Goal: Task Accomplishment & Management: Complete application form

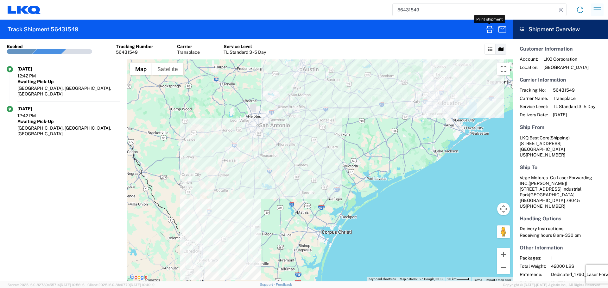
click at [594, 11] on icon "button" at bounding box center [597, 10] width 10 height 10
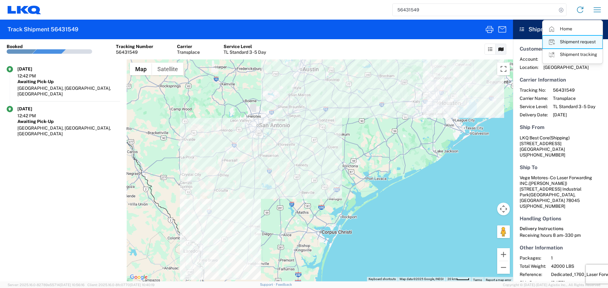
click at [585, 37] on link "Shipment request" at bounding box center [573, 42] width 60 height 13
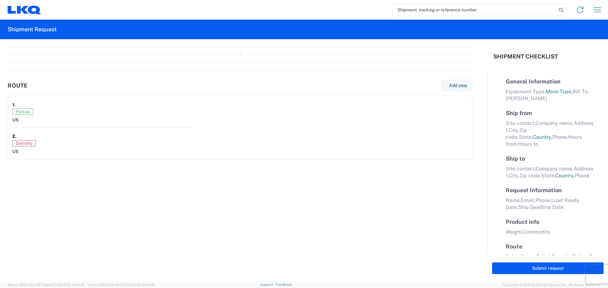
select select "FULL"
select select "LBS"
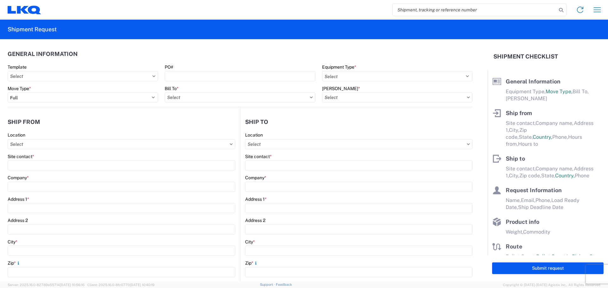
click at [425, 6] on input "search" at bounding box center [475, 10] width 164 height 12
type input "56459160"
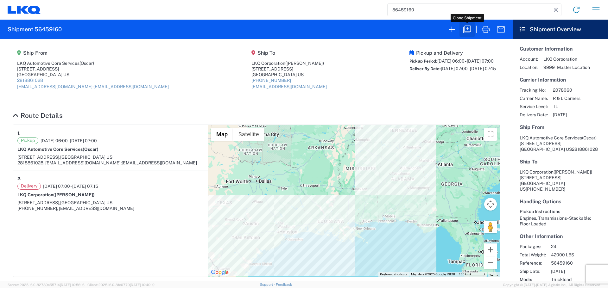
click at [467, 30] on icon "button" at bounding box center [467, 29] width 10 height 10
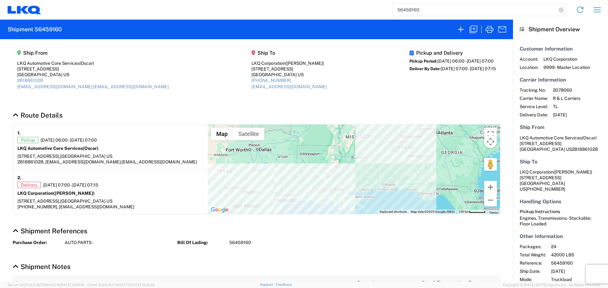
select select "STDV"
select select "FULL"
select select "US"
select select "LBS"
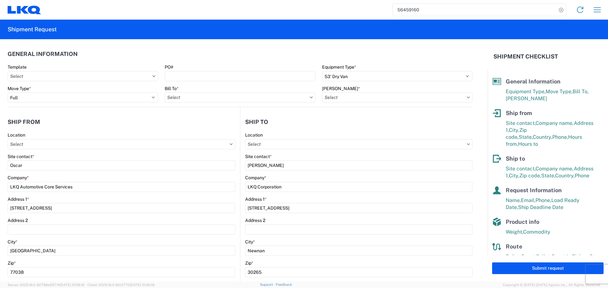
type input "1760 - LKQ Best Core"
type input "1760-1300-50180-0000 - 1760 Freight In - Cores"
type input "1772 - LKQ Atlanta Core Newnan"
type input "1760 - LKQ Best Core"
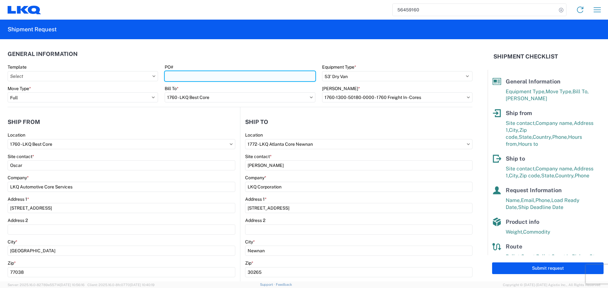
click at [229, 78] on input "PO#" at bounding box center [240, 76] width 150 height 10
type input "AUTO PARTS"
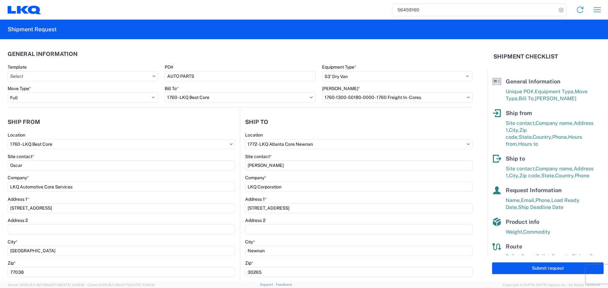
click at [212, 60] on header "General Information" at bounding box center [240, 54] width 465 height 14
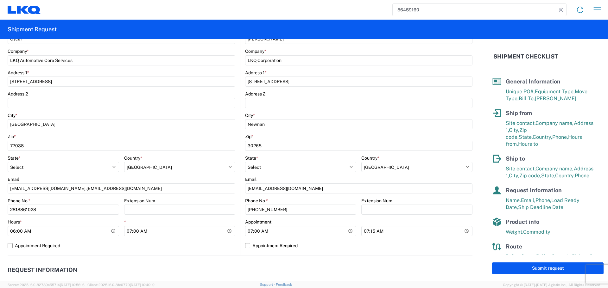
scroll to position [222, 0]
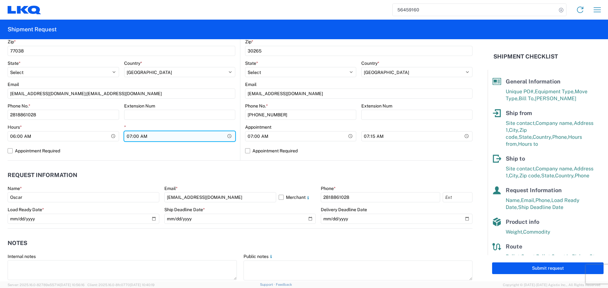
click at [230, 138] on input "07:00:00" at bounding box center [179, 136] width 111 height 10
type input "10:00"
click at [229, 148] on label "Appointment Required" at bounding box center [122, 151] width 228 height 10
click at [0, 0] on input "Appointment Required" at bounding box center [0, 0] width 0 height 0
select select "US"
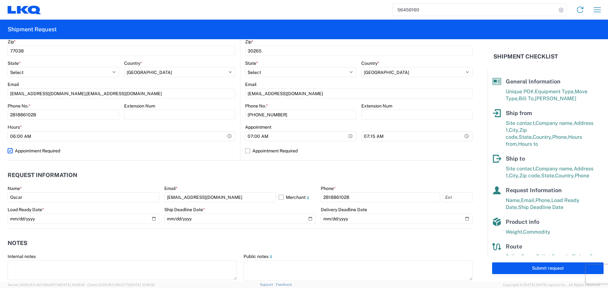
click at [229, 148] on label "Appointment Required" at bounding box center [122, 151] width 228 height 10
click at [0, 0] on input "Appointment Required" at bounding box center [0, 0] width 0 height 0
select select "US"
click at [350, 134] on input "07:00:00" at bounding box center [300, 136] width 111 height 10
type input "08:00"
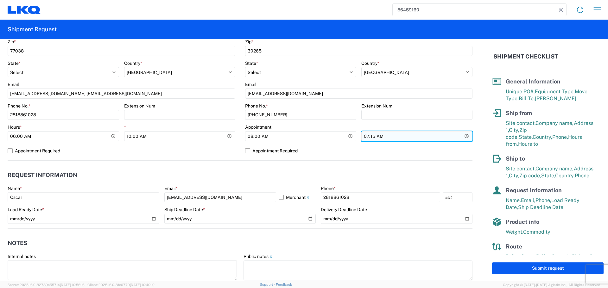
click at [466, 137] on input "07:15:00" at bounding box center [416, 136] width 111 height 10
click at [460, 138] on input "07:15:00" at bounding box center [416, 136] width 111 height 10
type input "10:00"
click at [306, 156] on label "Appointment Required" at bounding box center [358, 151] width 227 height 10
click at [0, 0] on input "Appointment Required" at bounding box center [0, 0] width 0 height 0
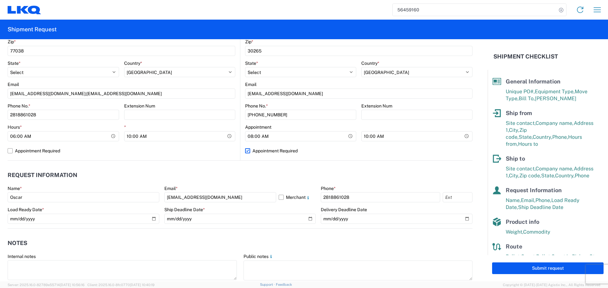
select select "US"
click at [321, 156] on label "Appointment Required" at bounding box center [358, 151] width 227 height 10
click at [0, 0] on input "Appointment Required" at bounding box center [0, 0] width 0 height 0
select select "GA"
select select "US"
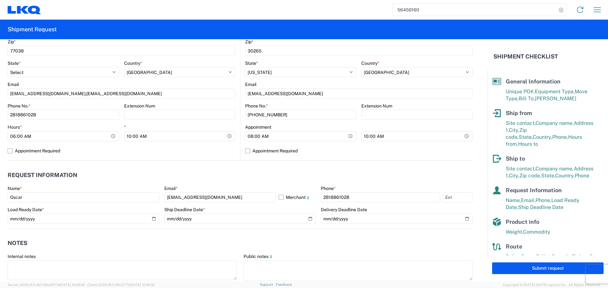
click at [161, 218] on div "Name * Oscar Email * oxdavila@lkqcorp.com Merchant Phone * 2818861028 Load Read…" at bounding box center [240, 207] width 465 height 43
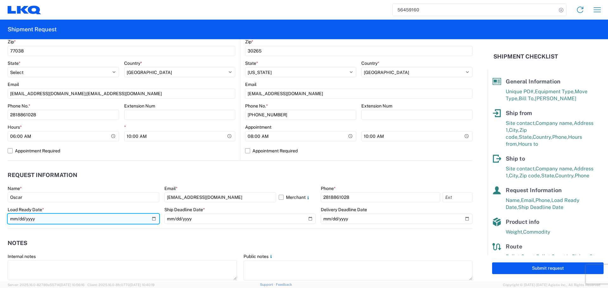
click at [151, 221] on input "2025-08-13" at bounding box center [84, 219] width 152 height 10
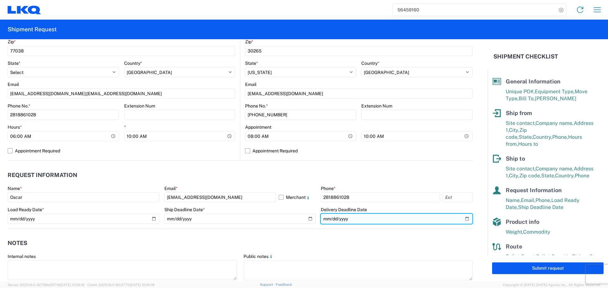
click at [464, 217] on input "2025-08-15" at bounding box center [397, 219] width 152 height 10
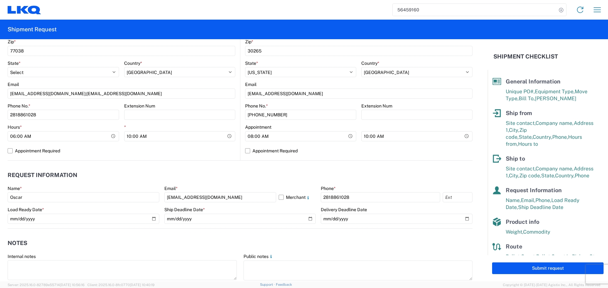
click at [209, 232] on agx-notes "Notes Internal notes Public notes Quote only" at bounding box center [240, 263] width 465 height 68
click at [191, 232] on agx-notes "Notes Internal notes Public notes Quote only" at bounding box center [240, 263] width 465 height 68
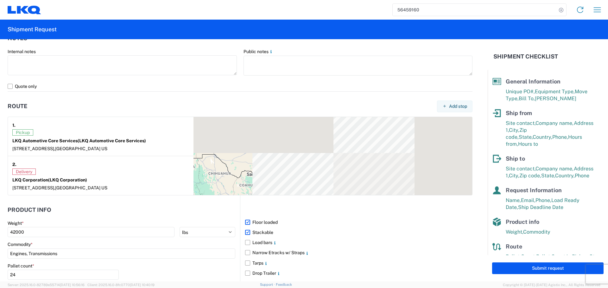
scroll to position [517, 0]
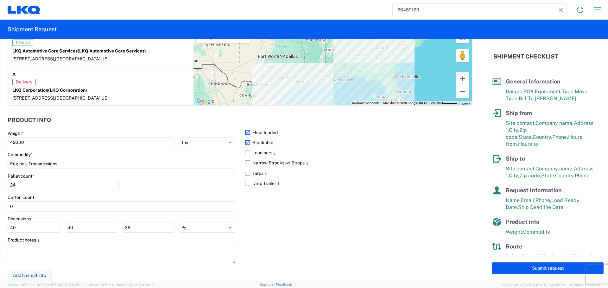
click at [154, 189] on div "Pallet count * 24" at bounding box center [122, 184] width 228 height 22
click at [162, 193] on div "Pallet count * 24" at bounding box center [122, 184] width 228 height 22
click at [146, 189] on div "Pallet count * 24" at bounding box center [122, 184] width 228 height 22
click at [160, 190] on div "Pallet count * 24" at bounding box center [122, 184] width 228 height 22
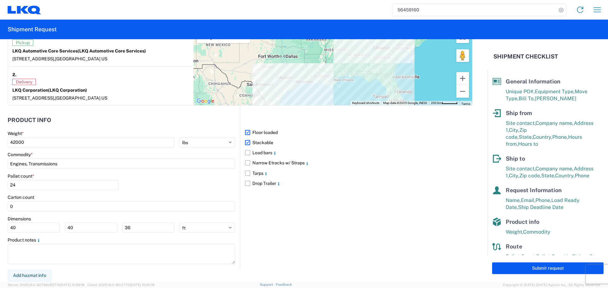
click at [180, 197] on div "Carton count" at bounding box center [122, 198] width 228 height 6
click at [177, 191] on div "Pallet count * 24" at bounding box center [122, 184] width 228 height 22
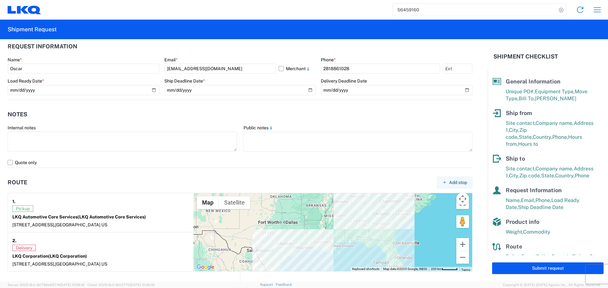
scroll to position [263, 0]
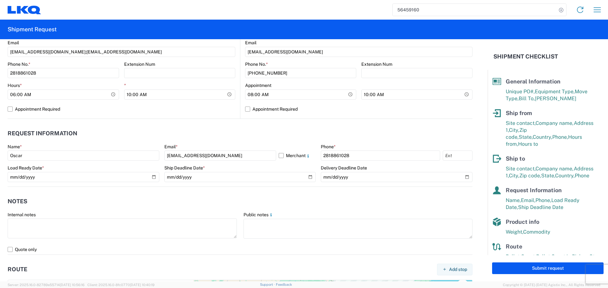
click at [213, 199] on header "Notes" at bounding box center [240, 202] width 465 height 14
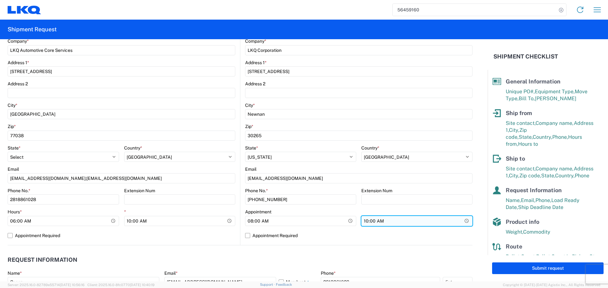
click at [236, 225] on input "10:00" at bounding box center [179, 221] width 111 height 10
click at [236, 224] on input "10:00" at bounding box center [179, 221] width 111 height 10
type input "13:00"
click at [219, 229] on agx-form-control-wrapper-v2 "* 10:00" at bounding box center [179, 220] width 111 height 22
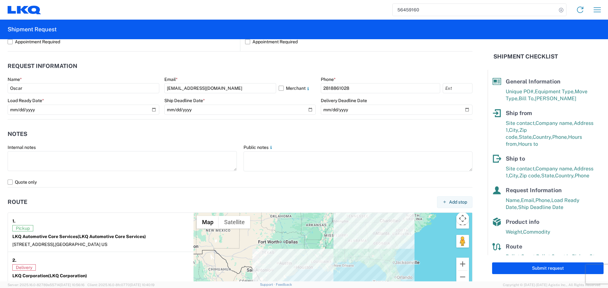
scroll to position [348, 0]
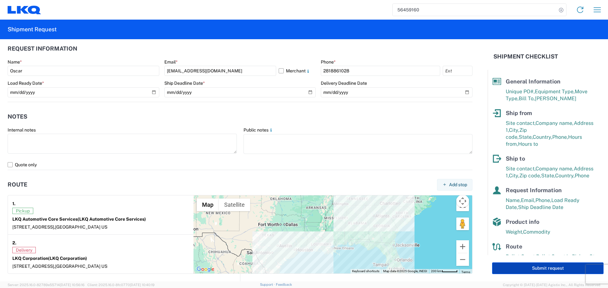
click at [551, 269] on button "Submit request" at bounding box center [547, 269] width 111 height 12
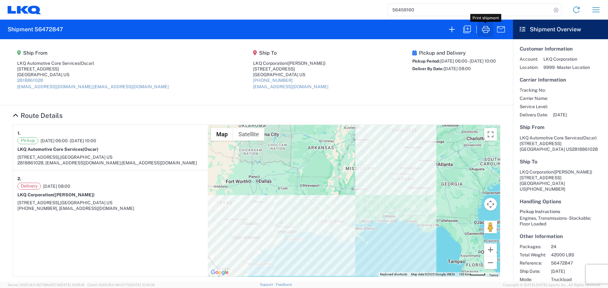
click at [488, 24] on icon "button" at bounding box center [486, 29] width 10 height 10
click at [395, 9] on input "56459160" at bounding box center [469, 10] width 164 height 12
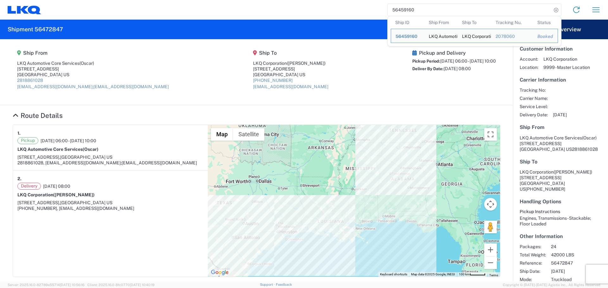
click at [395, 9] on input "56459160" at bounding box center [469, 10] width 164 height 12
paste input "68528"
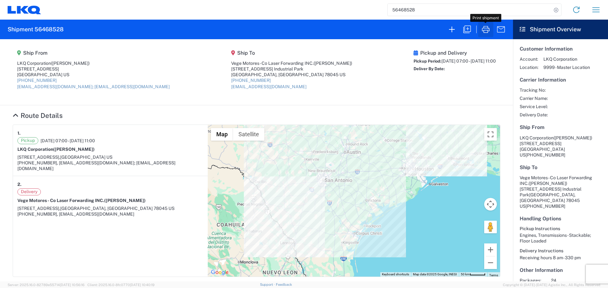
click at [482, 28] on icon "button" at bounding box center [486, 29] width 10 height 10
click at [403, 10] on input "56468528" at bounding box center [469, 10] width 164 height 12
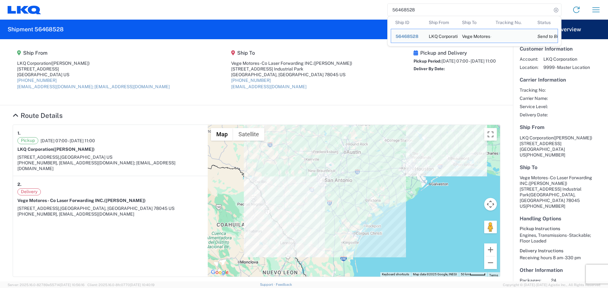
click at [403, 10] on input "56468528" at bounding box center [469, 10] width 164 height 12
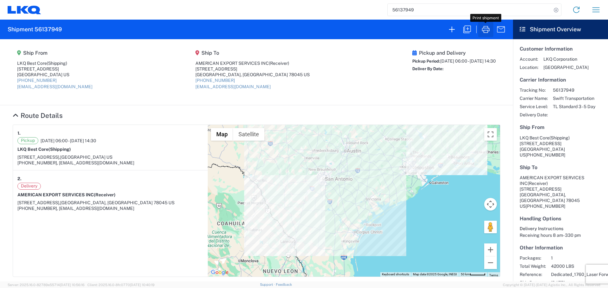
click at [489, 31] on icon "button" at bounding box center [486, 29] width 8 height 7
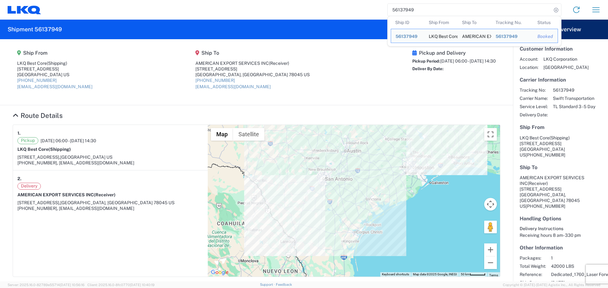
click at [403, 9] on input "56137949" at bounding box center [469, 10] width 164 height 12
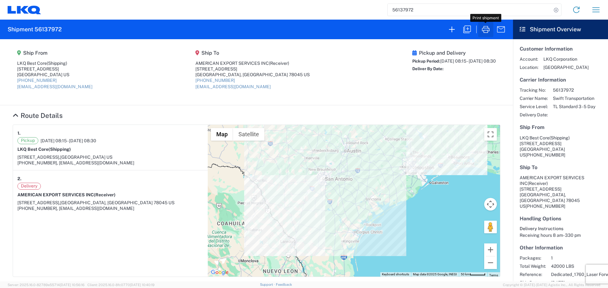
click at [487, 30] on icon "button" at bounding box center [486, 29] width 10 height 10
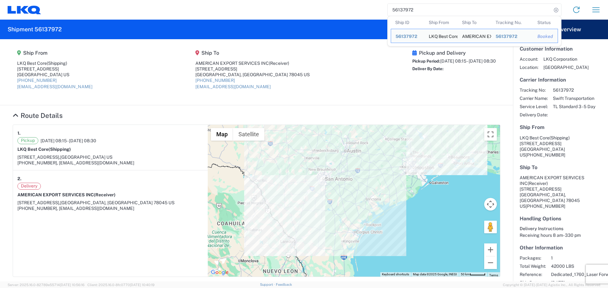
click at [413, 8] on input "56137972" at bounding box center [469, 10] width 164 height 12
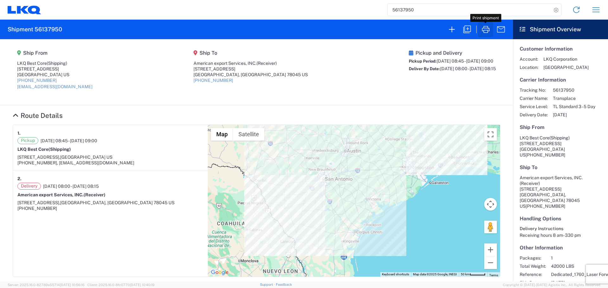
click at [481, 26] on icon "button" at bounding box center [486, 29] width 10 height 10
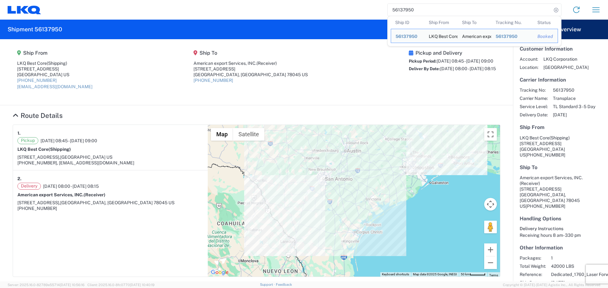
click at [400, 10] on input "56137950" at bounding box center [469, 10] width 164 height 12
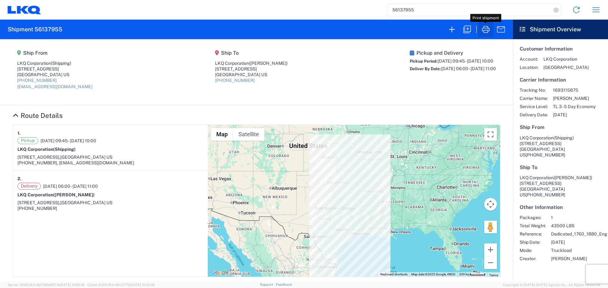
click at [484, 34] on icon "button" at bounding box center [486, 29] width 10 height 10
click at [400, 11] on input "56137955" at bounding box center [469, 10] width 164 height 12
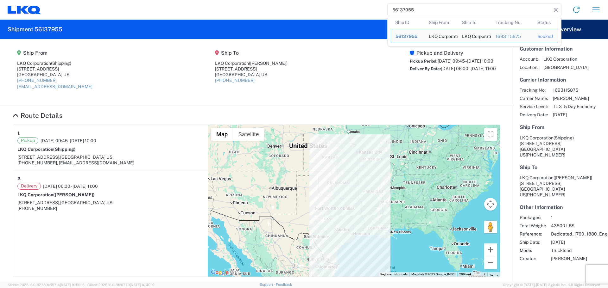
click at [400, 11] on input "56137955" at bounding box center [469, 10] width 164 height 12
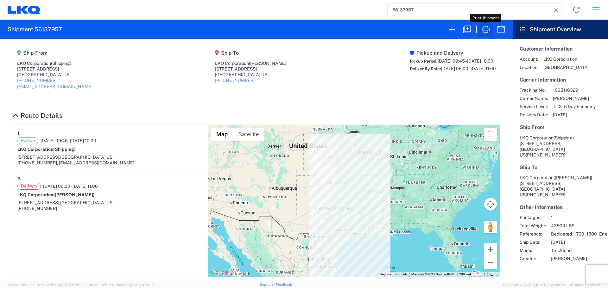
click at [482, 29] on icon "button" at bounding box center [486, 29] width 10 height 10
click at [394, 12] on input "56137957" at bounding box center [469, 10] width 164 height 12
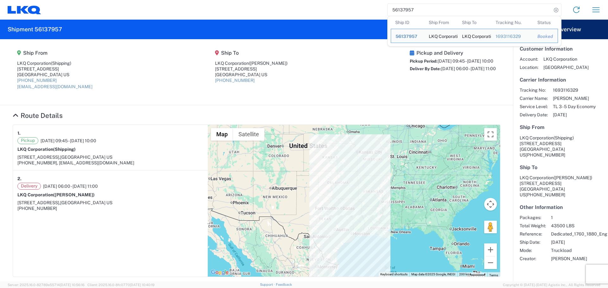
click at [394, 12] on input "56137957" at bounding box center [469, 10] width 164 height 12
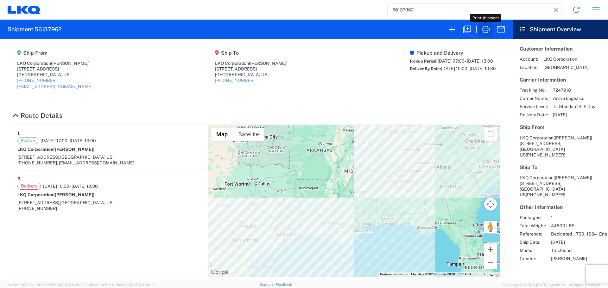
click at [486, 28] on icon "button" at bounding box center [486, 29] width 10 height 10
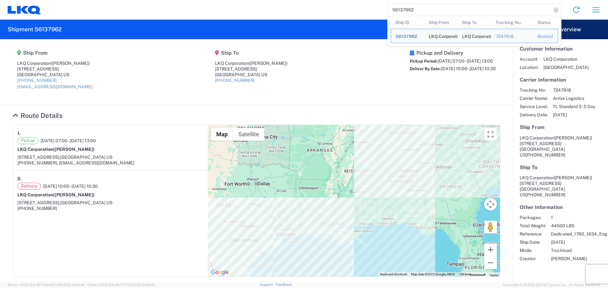
click at [414, 9] on input "56137962" at bounding box center [469, 10] width 164 height 12
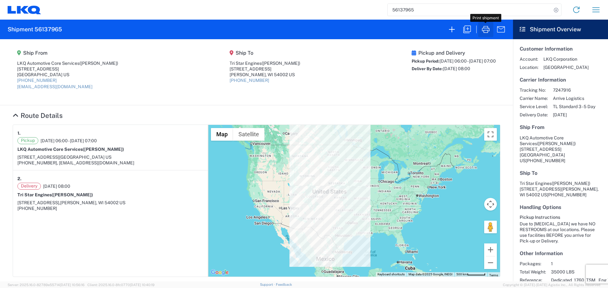
click at [487, 28] on icon "button" at bounding box center [486, 29] width 10 height 10
click at [412, 11] on input "56137965" at bounding box center [469, 10] width 164 height 12
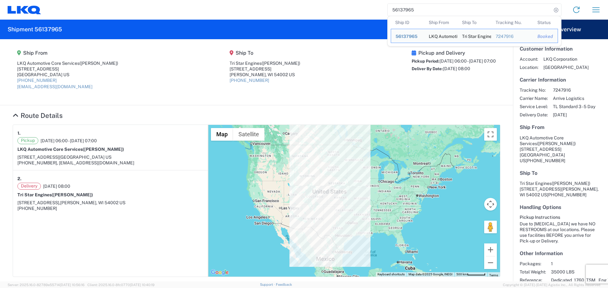
click at [412, 11] on input "56137965" at bounding box center [469, 10] width 164 height 12
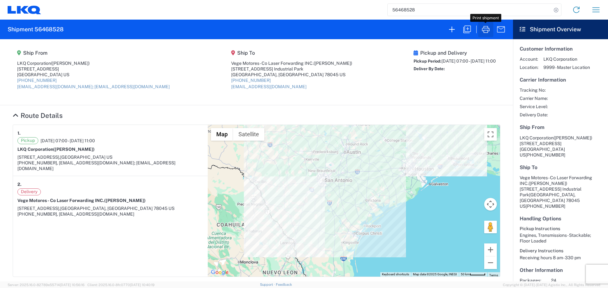
click at [484, 31] on icon "button" at bounding box center [486, 29] width 10 height 10
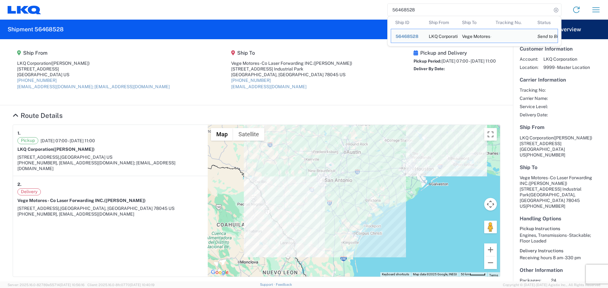
click at [413, 8] on input "56468528" at bounding box center [469, 10] width 164 height 12
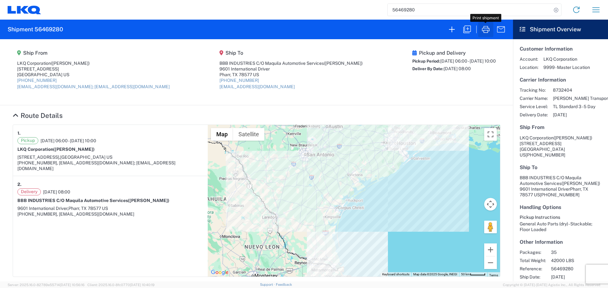
click at [485, 34] on icon "button" at bounding box center [486, 29] width 10 height 10
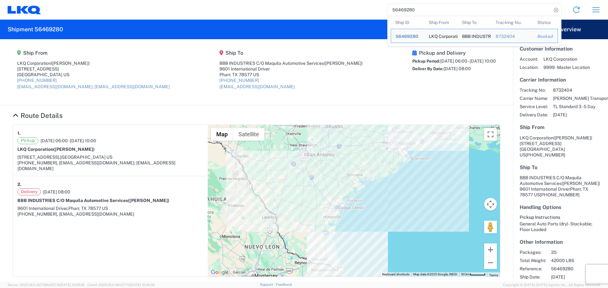
click at [398, 12] on input "56469280" at bounding box center [469, 10] width 164 height 12
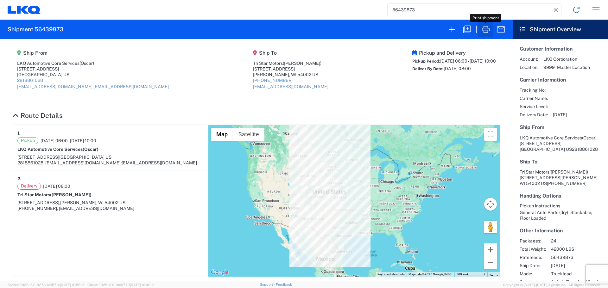
click at [490, 29] on icon "button" at bounding box center [486, 29] width 10 height 10
click at [403, 13] on input "56439873" at bounding box center [469, 10] width 164 height 12
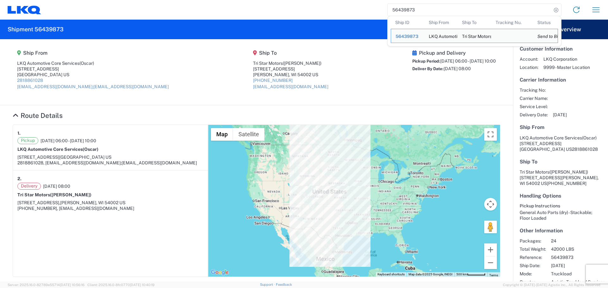
click at [403, 13] on input "56439873" at bounding box center [469, 10] width 164 height 12
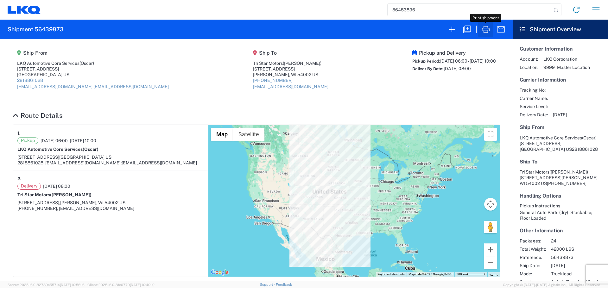
click at [487, 31] on icon "button" at bounding box center [486, 29] width 10 height 10
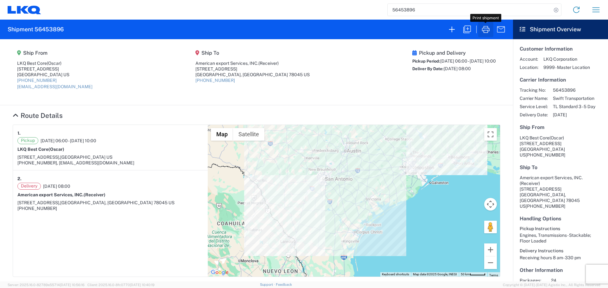
click at [484, 25] on icon "button" at bounding box center [486, 29] width 10 height 10
click at [407, 7] on input "56453896" at bounding box center [469, 10] width 164 height 12
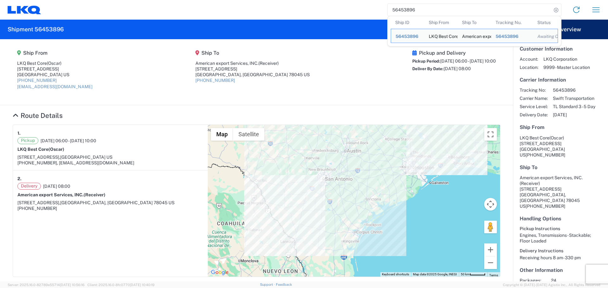
click at [407, 7] on input "56453896" at bounding box center [469, 10] width 164 height 12
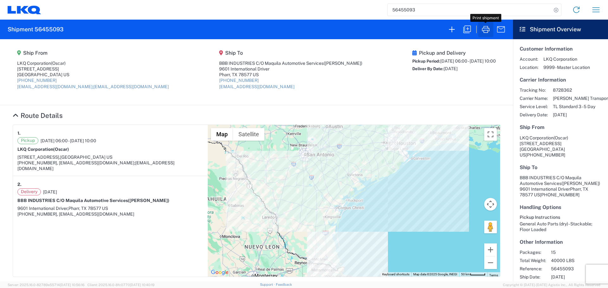
click at [485, 27] on icon "button" at bounding box center [486, 29] width 10 height 10
click at [402, 8] on input "56455093" at bounding box center [469, 10] width 164 height 12
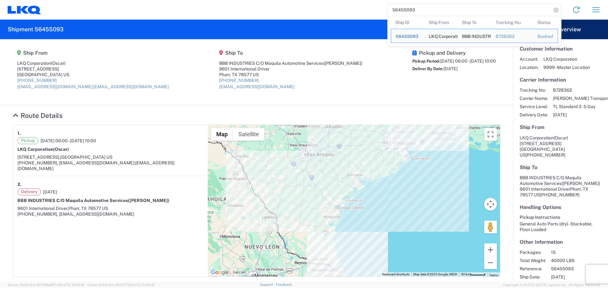
click at [402, 8] on input "56455093" at bounding box center [469, 10] width 164 height 12
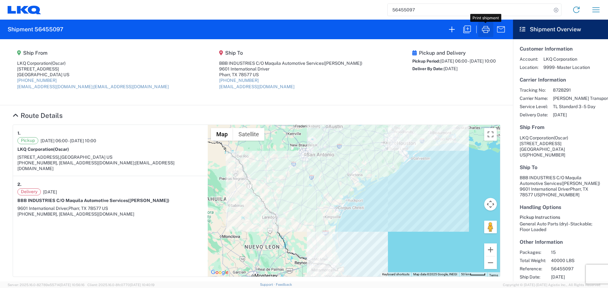
click at [484, 28] on icon "button" at bounding box center [486, 29] width 10 height 10
click at [402, 11] on input "56455097" at bounding box center [469, 10] width 164 height 12
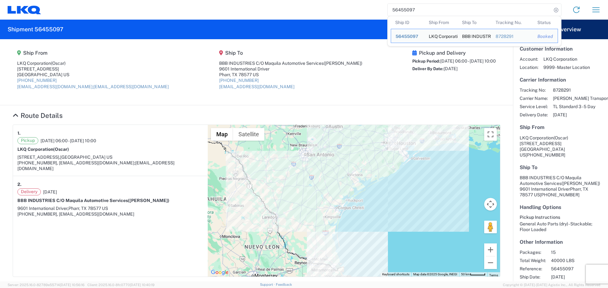
click at [402, 11] on input "56455097" at bounding box center [469, 10] width 164 height 12
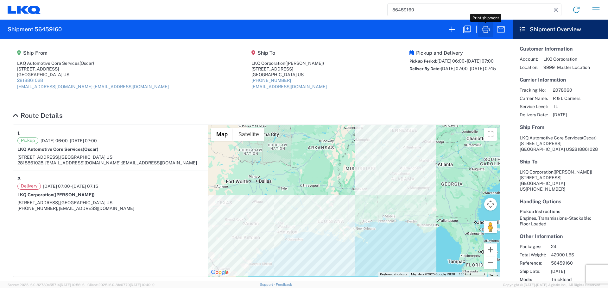
click at [487, 31] on icon "button" at bounding box center [486, 29] width 10 height 10
click at [404, 12] on input "56459160" at bounding box center [469, 10] width 164 height 12
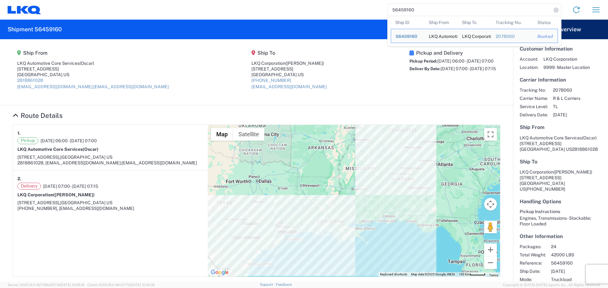
click at [404, 12] on input "56459160" at bounding box center [469, 10] width 164 height 12
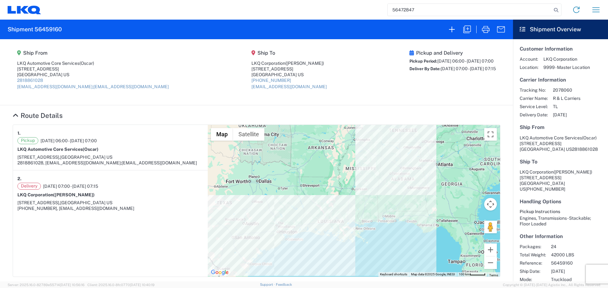
type input "56472847"
click at [479, 24] on button "button" at bounding box center [485, 29] width 15 height 15
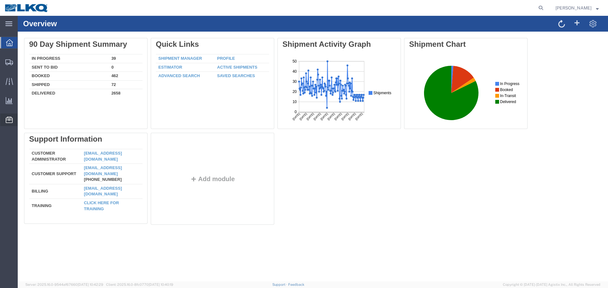
click at [0, 0] on span "Location Appointment" at bounding box center [0, 0] width 0 height 0
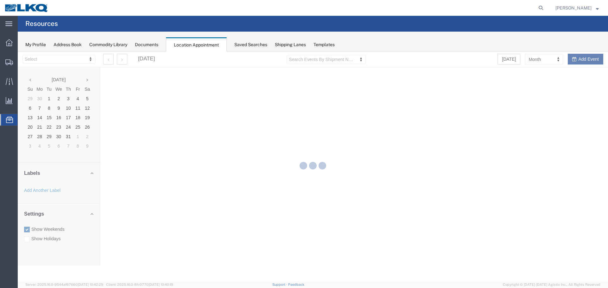
select select "27634"
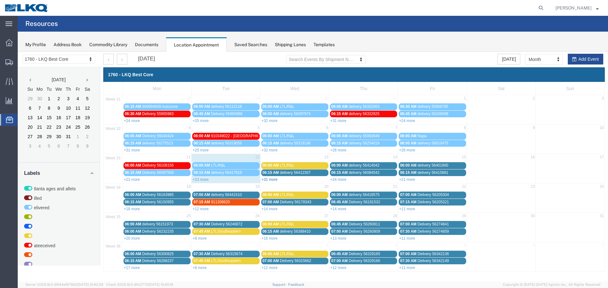
click at [271, 179] on link "+31 more" at bounding box center [269, 180] width 16 height 4
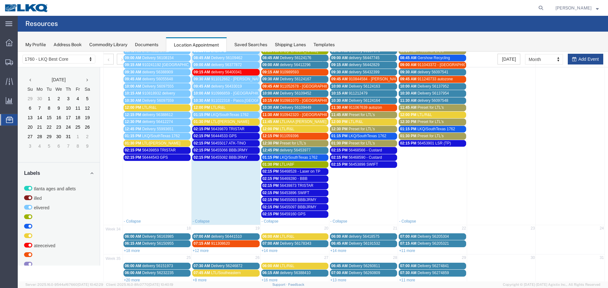
scroll to position [190, 0]
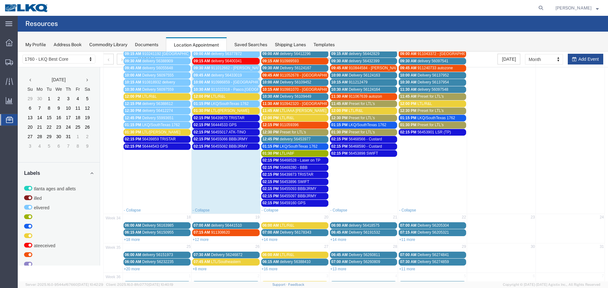
click at [582, 59] on td at bounding box center [570, 89] width 69 height 235
select select "1"
select select
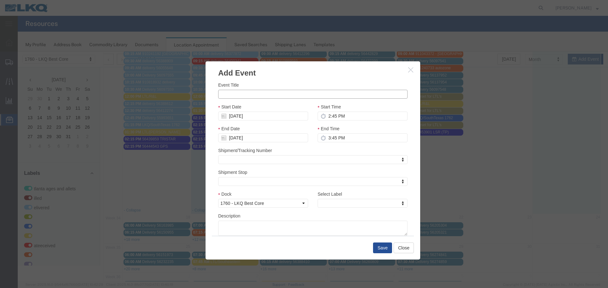
click at [276, 94] on input "Event Title" at bounding box center [312, 94] width 189 height 9
type input "56472847 GPS"
click at [273, 103] on div "Event Title 56472847 GPS Start Date [DATE] Start Time 2:45 PM End Date [DATE] E…" at bounding box center [312, 159] width 189 height 154
click at [238, 116] on input "[DATE]" at bounding box center [263, 116] width 90 height 9
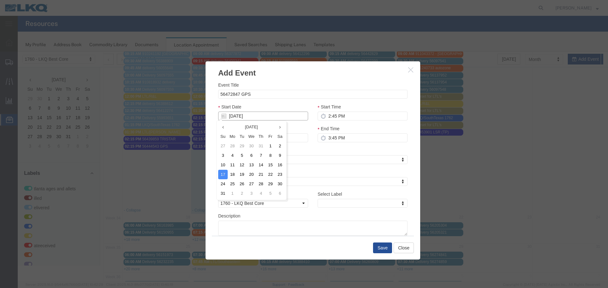
click at [238, 116] on input "[DATE]" at bounding box center [263, 116] width 90 height 9
type input "8"
type input "[DATE]"
type input "8/13/2"
type input "08/13/2"
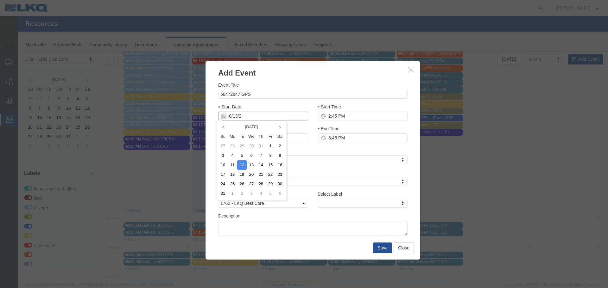
type input "[DATE]"
click at [272, 106] on div "Start Date [DATE]" at bounding box center [263, 112] width 90 height 17
click at [325, 115] on input "2:45 PM" at bounding box center [363, 116] width 90 height 9
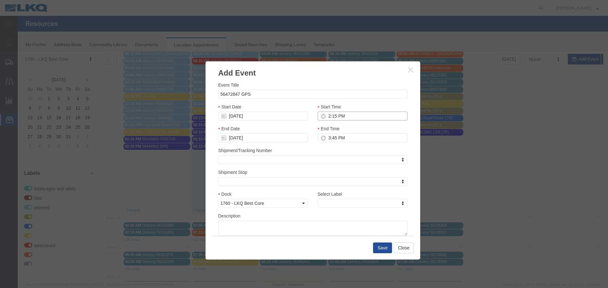
type input "2:15 PM"
click at [360, 126] on div "End Time 3:15 PM" at bounding box center [363, 133] width 90 height 17
click at [334, 142] on input "3:15 PM" at bounding box center [363, 138] width 90 height 9
type input "2:15 PM"
click at [330, 146] on div "End Time 2:15 PM" at bounding box center [362, 136] width 99 height 22
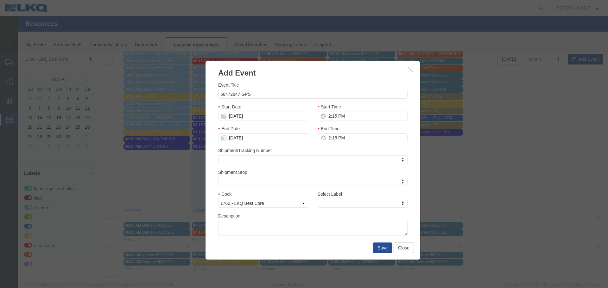
click at [377, 209] on div "Select Label Select Label Select Label Atlanta Cages and Pallets Billed Deliver…" at bounding box center [362, 202] width 99 height 22
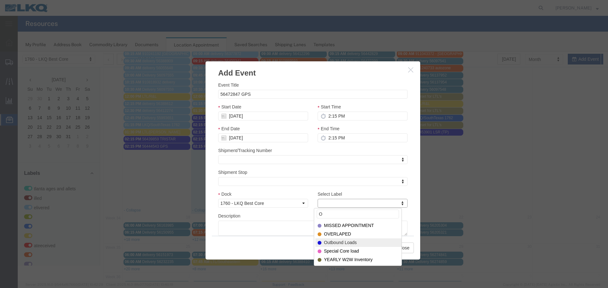
type input "O"
select select "80"
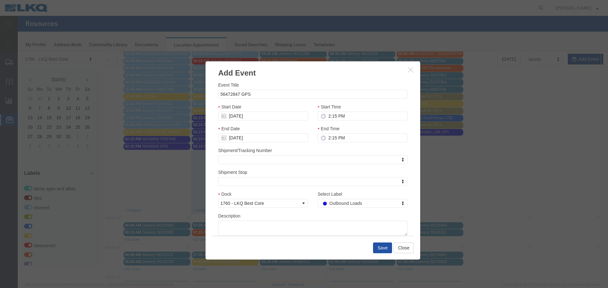
click at [375, 249] on button "Save" at bounding box center [382, 248] width 19 height 11
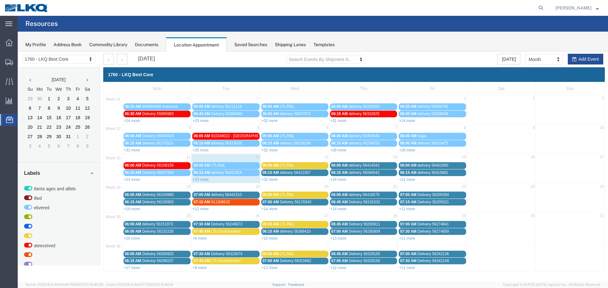
scroll to position [0, 0]
click at [271, 180] on link "+32 more" at bounding box center [269, 180] width 16 height 4
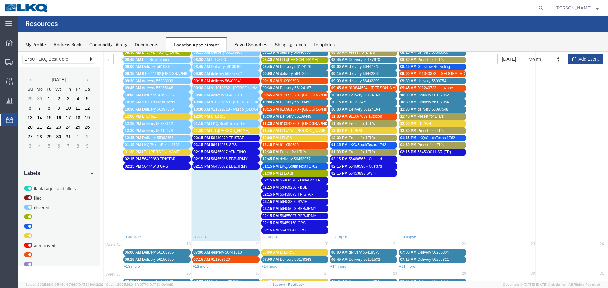
scroll to position [190, 0]
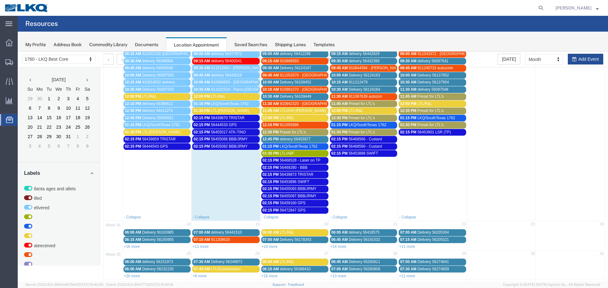
click at [304, 159] on span "56468528 - Laser on TP" at bounding box center [300, 160] width 41 height 4
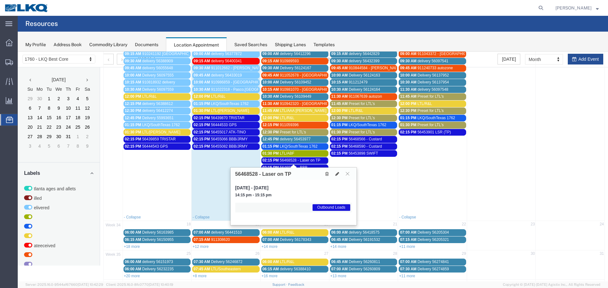
click at [246, 174] on h3 "56468528 - Laser on TP" at bounding box center [263, 175] width 56 height 6
copy h3 "56468528"
click at [345, 173] on button at bounding box center [347, 174] width 9 height 6
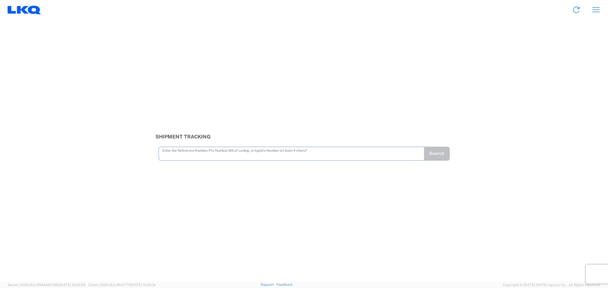
click at [213, 155] on input "text" at bounding box center [291, 153] width 258 height 11
type input "56124168"
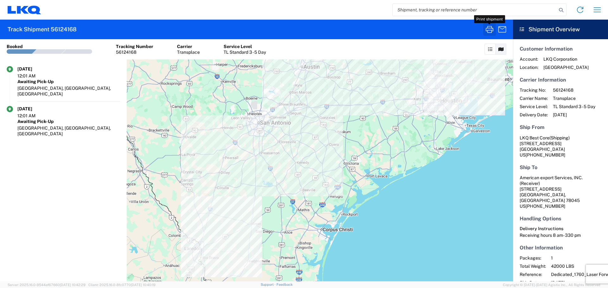
click at [492, 28] on icon "button" at bounding box center [490, 29] width 8 height 7
